Goal: Navigation & Orientation: Go to known website

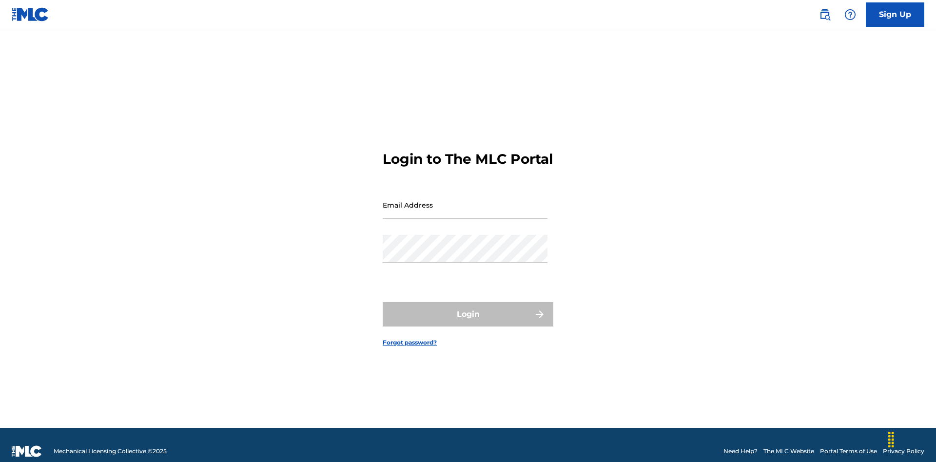
scroll to position [13, 0]
click at [895, 14] on link "Sign Up" at bounding box center [895, 14] width 58 height 24
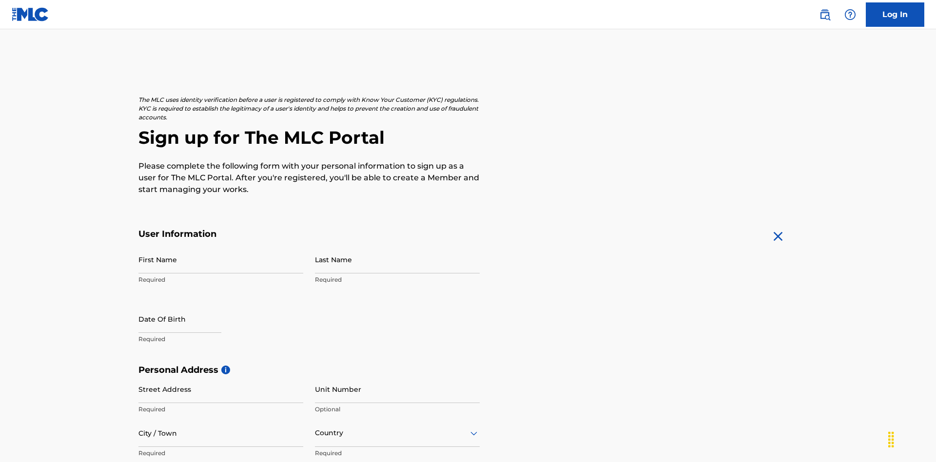
scroll to position [187, 0]
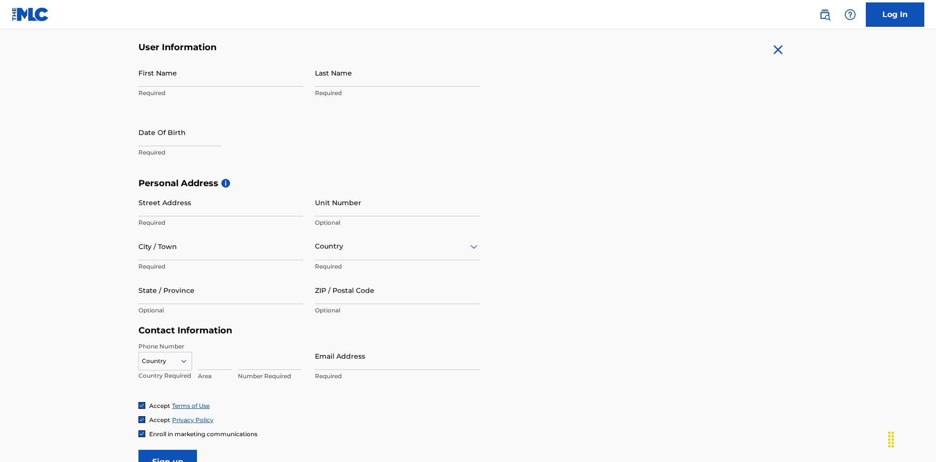
click at [221, 73] on input "First Name" at bounding box center [220, 73] width 165 height 28
type input "Nicole"
click at [397, 73] on input "Last Name" at bounding box center [397, 73] width 165 height 28
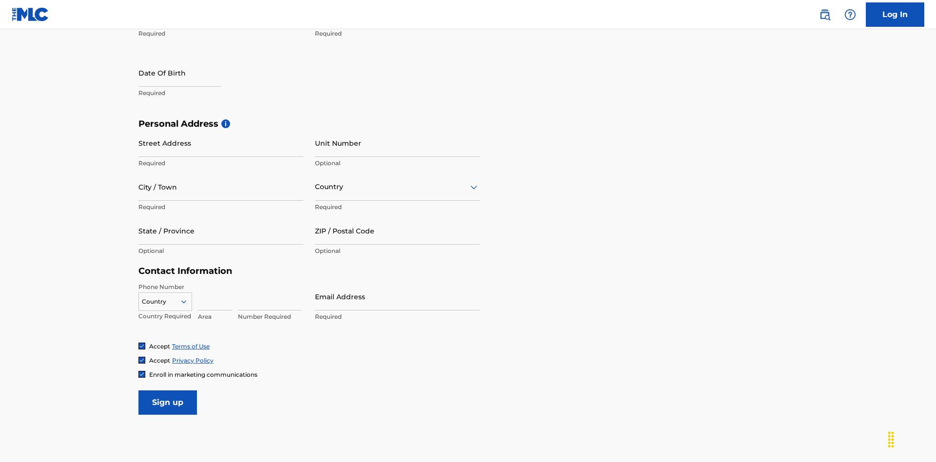
type input "Ribble"
click at [188, 74] on input "text" at bounding box center [179, 73] width 83 height 28
select select "7"
select select "2025"
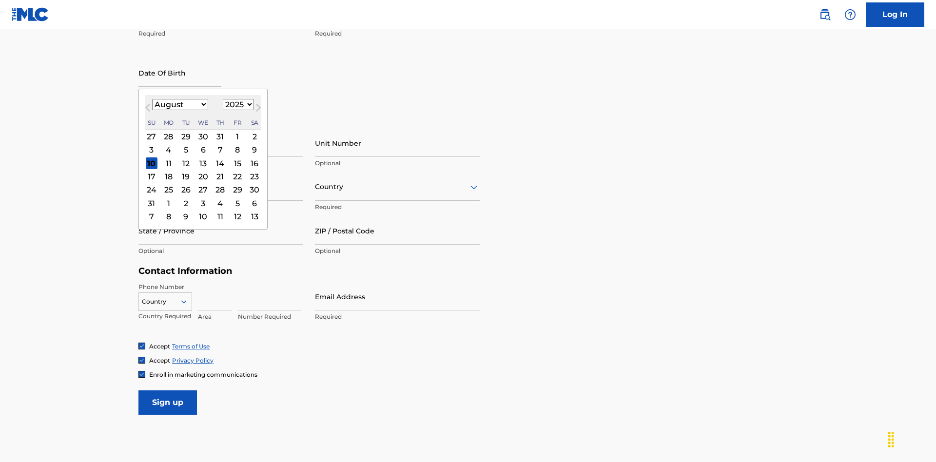
click at [179, 104] on select "January February March April May June July August September October November De…" at bounding box center [180, 104] width 56 height 11
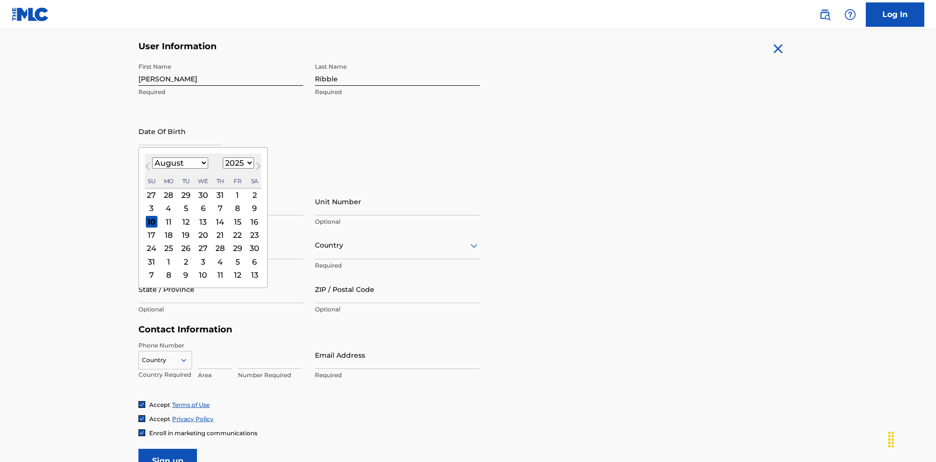
select select "0"
click at [237, 163] on select "1900 1901 1902 1903 1904 1905 1906 1907 1908 1909 1910 1911 1912 1913 1914 1915…" at bounding box center [238, 162] width 31 height 11
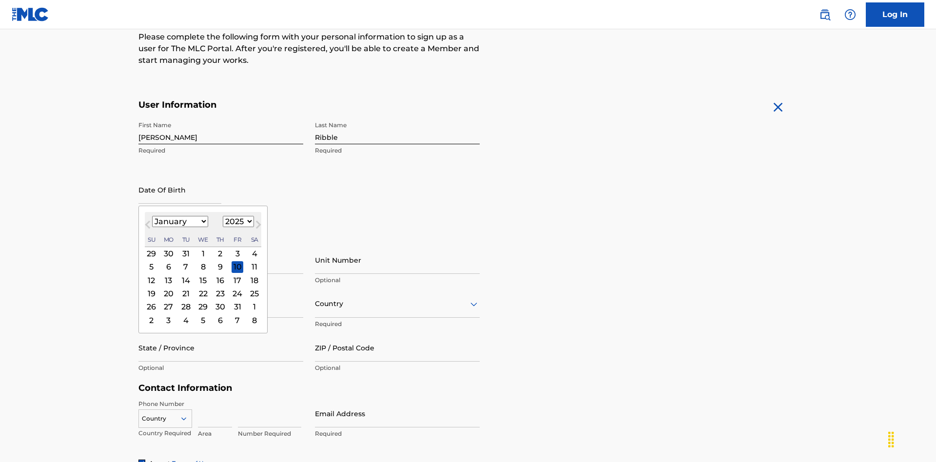
select select "1985"
click at [237, 221] on select "1900 1901 1902 1903 1904 1905 1906 1907 1908 1909 1910 1911 1912 1913 1914 1915…" at bounding box center [238, 221] width 31 height 11
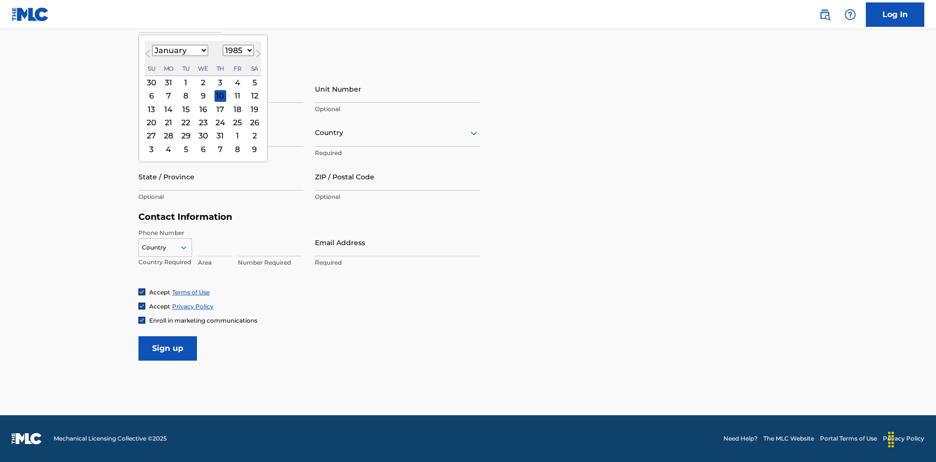
click at [185, 96] on div "8" at bounding box center [186, 96] width 12 height 12
type input "January 8 1985"
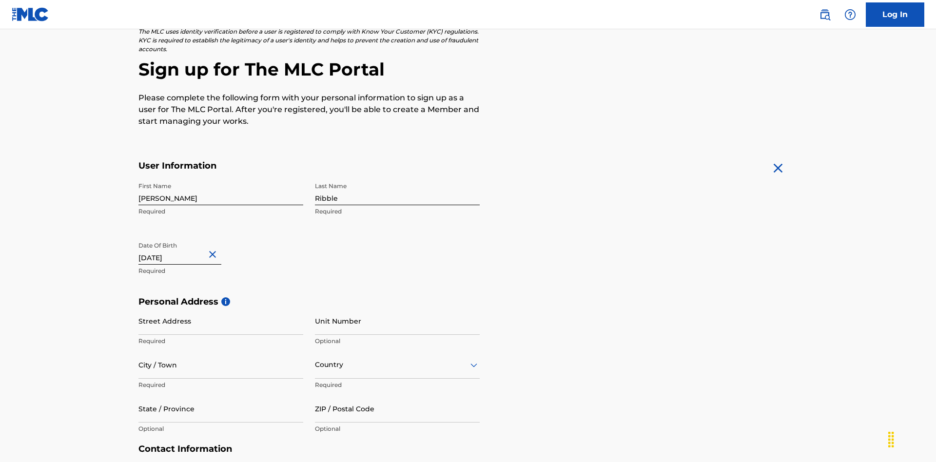
scroll to position [300, 0]
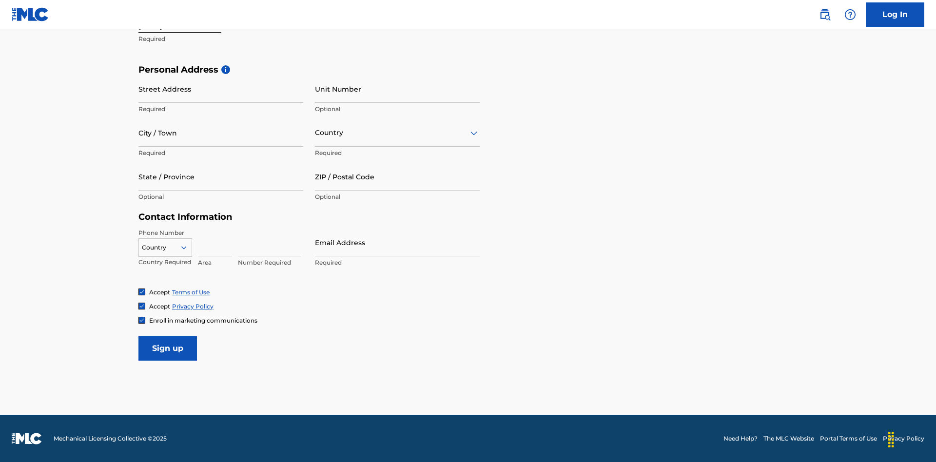
click at [221, 89] on input "Street Address" at bounding box center [220, 89] width 165 height 28
type input "9909 Elks Run Rd"
click at [221, 133] on input "City / Town" at bounding box center [220, 133] width 165 height 28
type input "Roseville"
click at [315, 133] on input "text" at bounding box center [316, 133] width 2 height 10
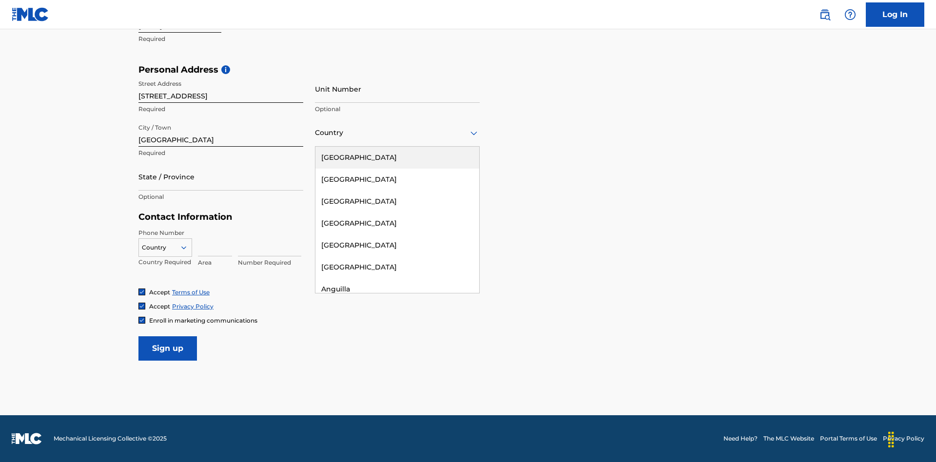
click at [397, 157] on div "United States" at bounding box center [397, 158] width 164 height 22
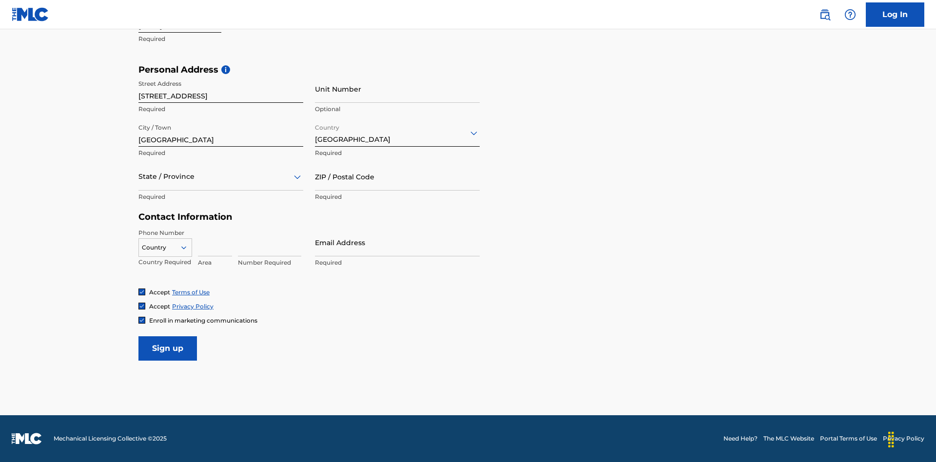
click at [221, 176] on div at bounding box center [220, 177] width 165 height 12
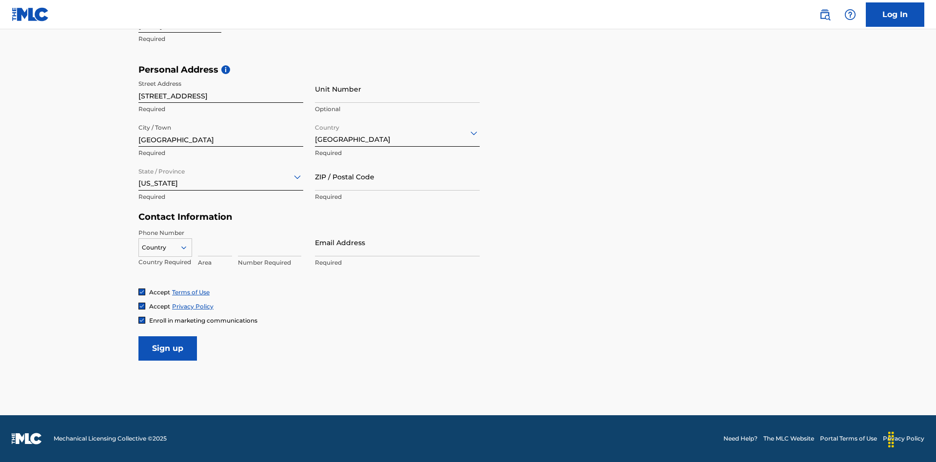
click at [397, 176] on input "ZIP / Postal Code" at bounding box center [397, 177] width 165 height 28
type input "43777"
click at [188, 247] on icon at bounding box center [183, 247] width 9 height 9
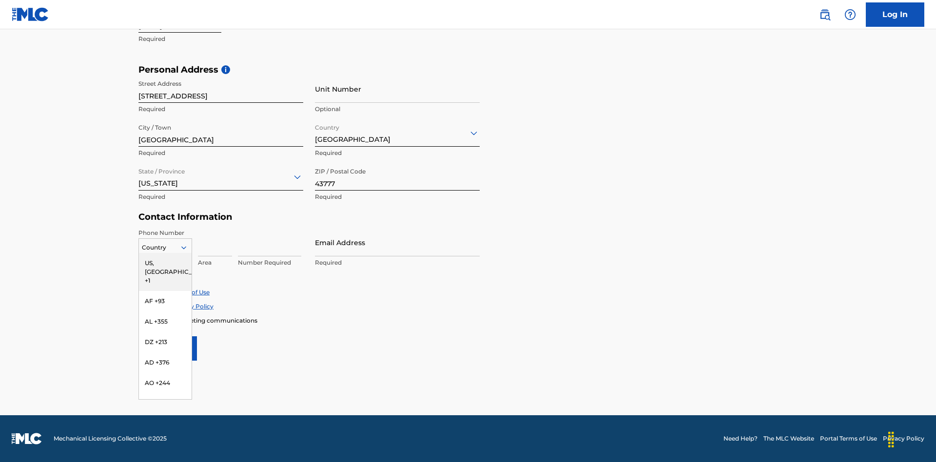
click at [165, 263] on div "US, CA +1" at bounding box center [165, 272] width 53 height 38
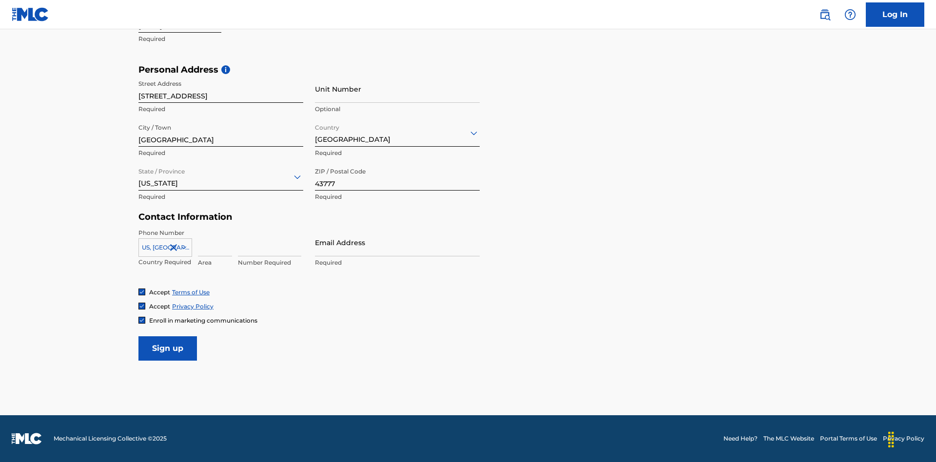
click at [215, 242] on input at bounding box center [215, 243] width 34 height 28
type input "740"
click at [270, 242] on input at bounding box center [269, 243] width 63 height 28
type input "8086351"
click at [397, 242] on input "Email Address" at bounding box center [397, 243] width 165 height 28
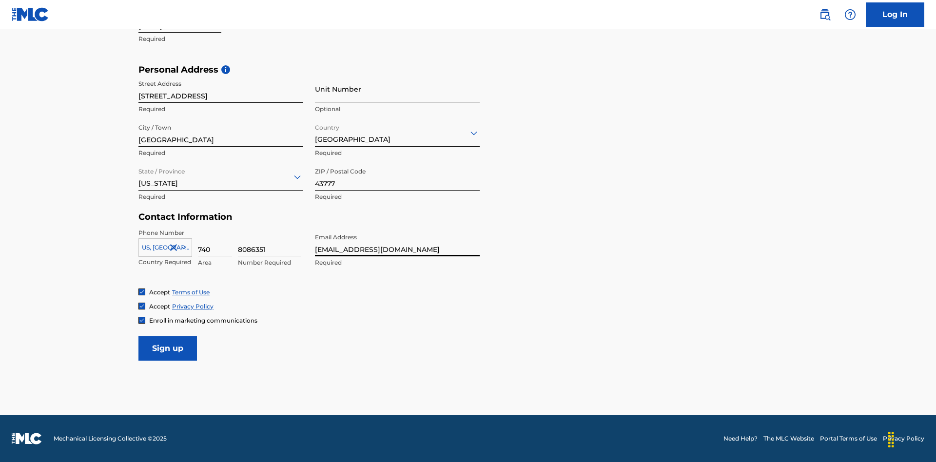
scroll to position [0, 31]
type input "ade92424-27b9-4d66-b197-89433636b54a@mailslurp.biz"
click at [168, 348] on input "Sign up" at bounding box center [167, 348] width 58 height 24
